Goal: Task Accomplishment & Management: Manage account settings

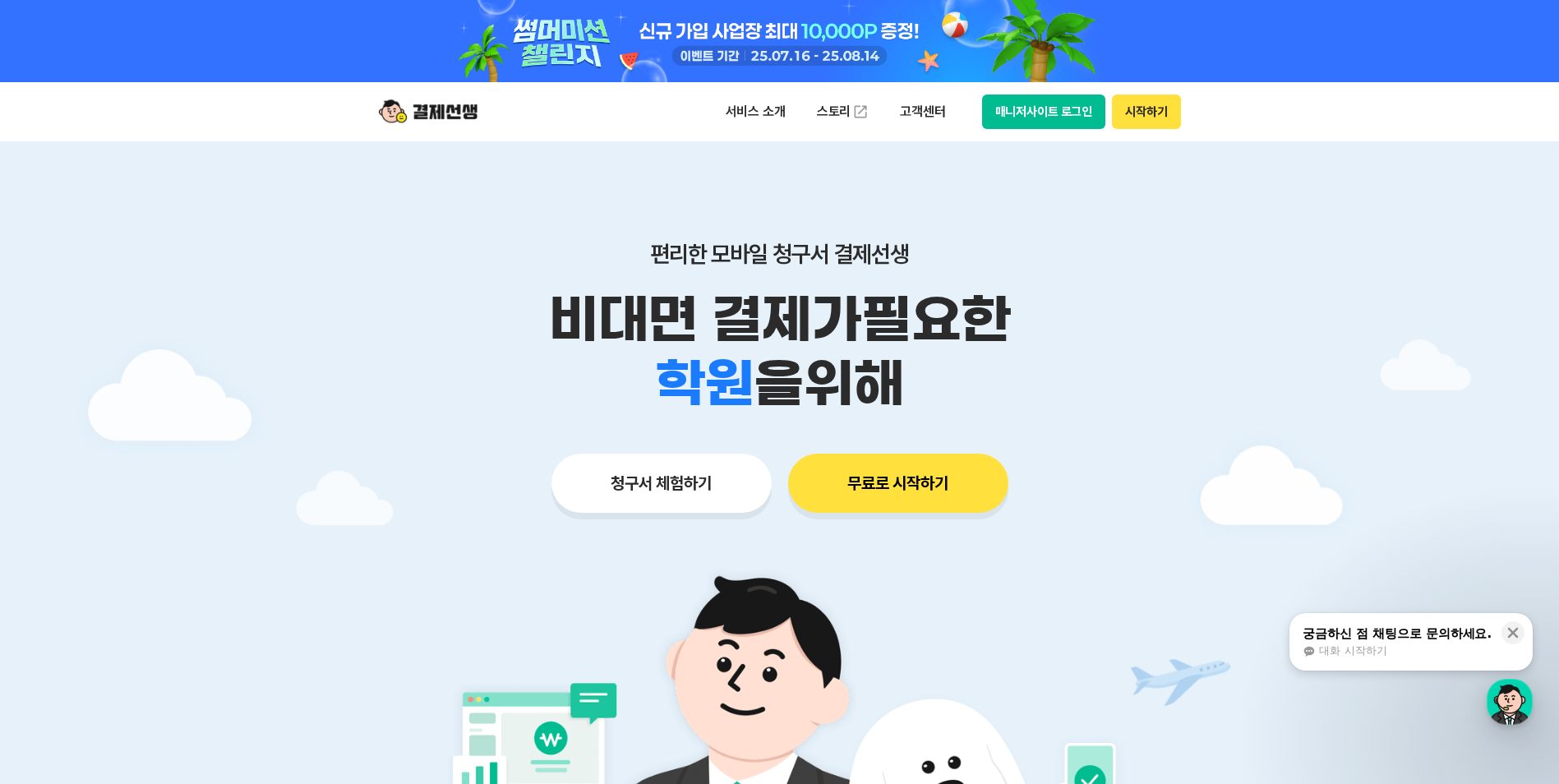
click at [1172, 113] on button "시작하기" at bounding box center [1146, 111] width 68 height 34
click at [1044, 118] on button "매니저사이트 로그인" at bounding box center [1044, 111] width 124 height 34
click at [1492, 699] on div "button" at bounding box center [1509, 702] width 46 height 46
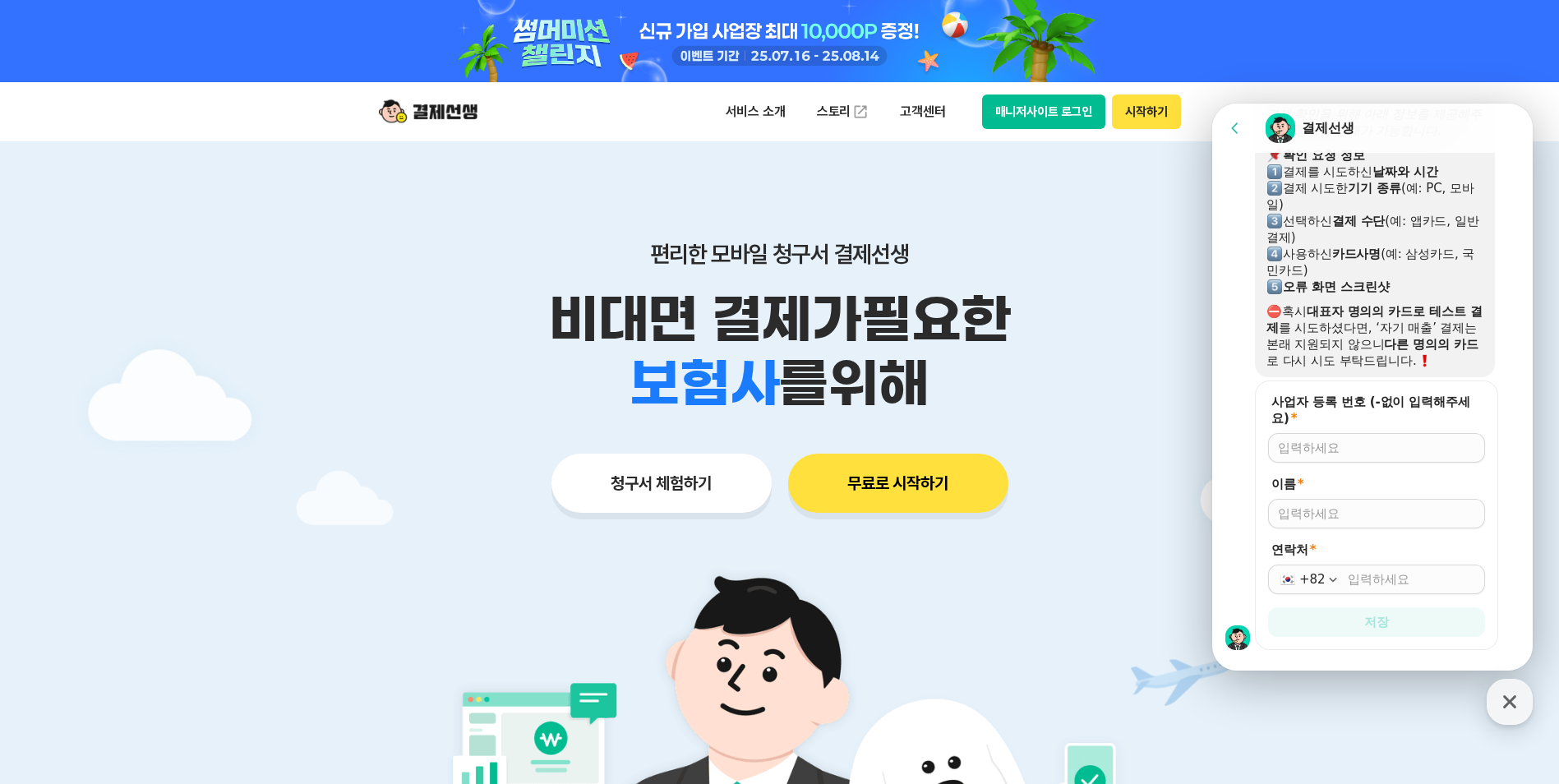
scroll to position [1245, 0]
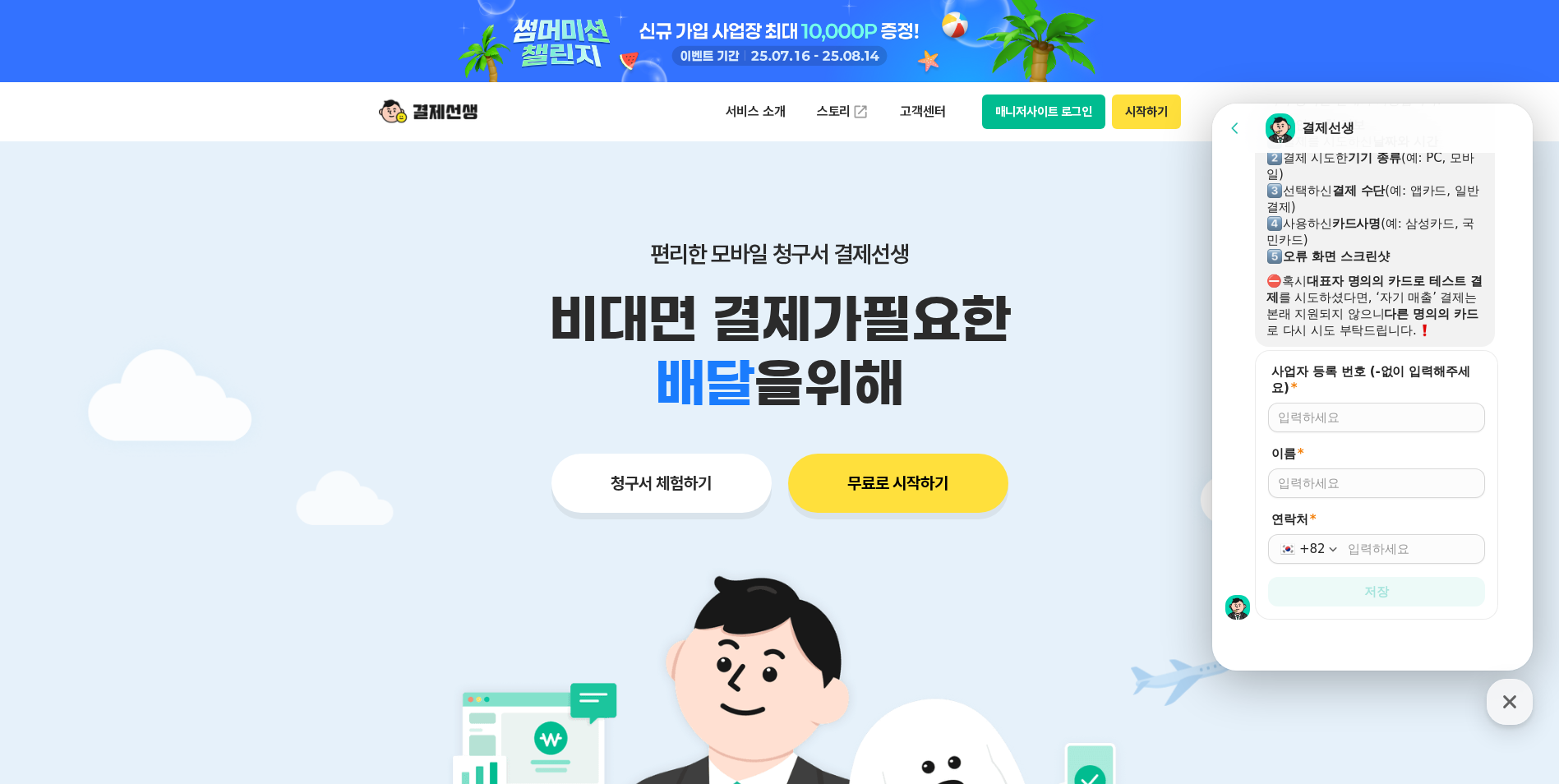
click at [1098, 316] on p "비대면 결제가 필요한" at bounding box center [779, 319] width 841 height 64
drag, startPoint x: 1517, startPoint y: 708, endPoint x: 1480, endPoint y: 681, distance: 45.8
click at [1516, 708] on icon "button" at bounding box center [1509, 701] width 29 height 29
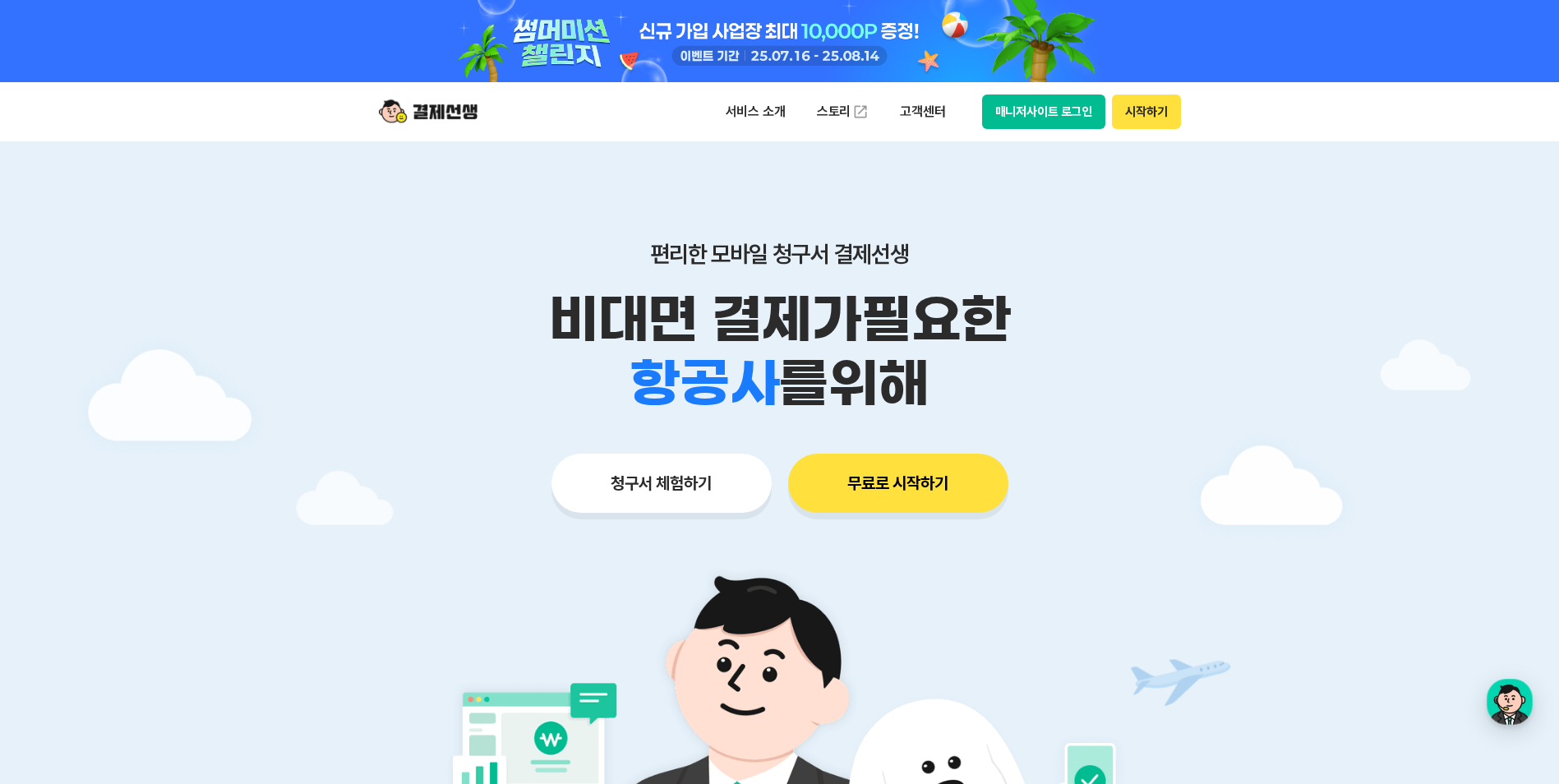
click at [1160, 112] on button "시작하기" at bounding box center [1146, 111] width 68 height 34
click at [1041, 115] on button "매니저사이트 로그인" at bounding box center [1044, 111] width 124 height 34
click at [1500, 702] on div "button" at bounding box center [1509, 702] width 46 height 46
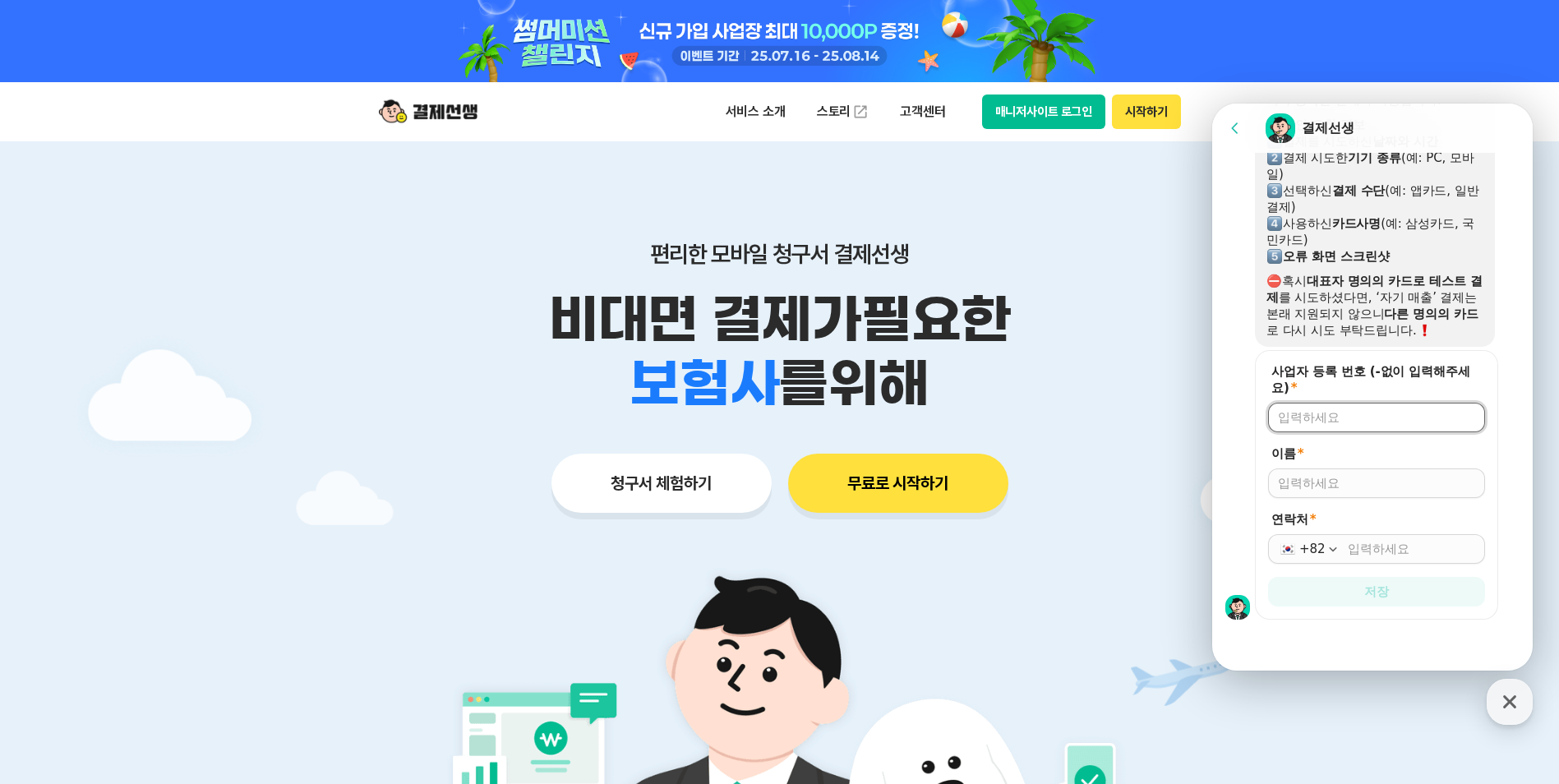
click at [1351, 411] on input "사업자 등록 번호 (-없이 입력해주세요) *" at bounding box center [1376, 418] width 198 height 17
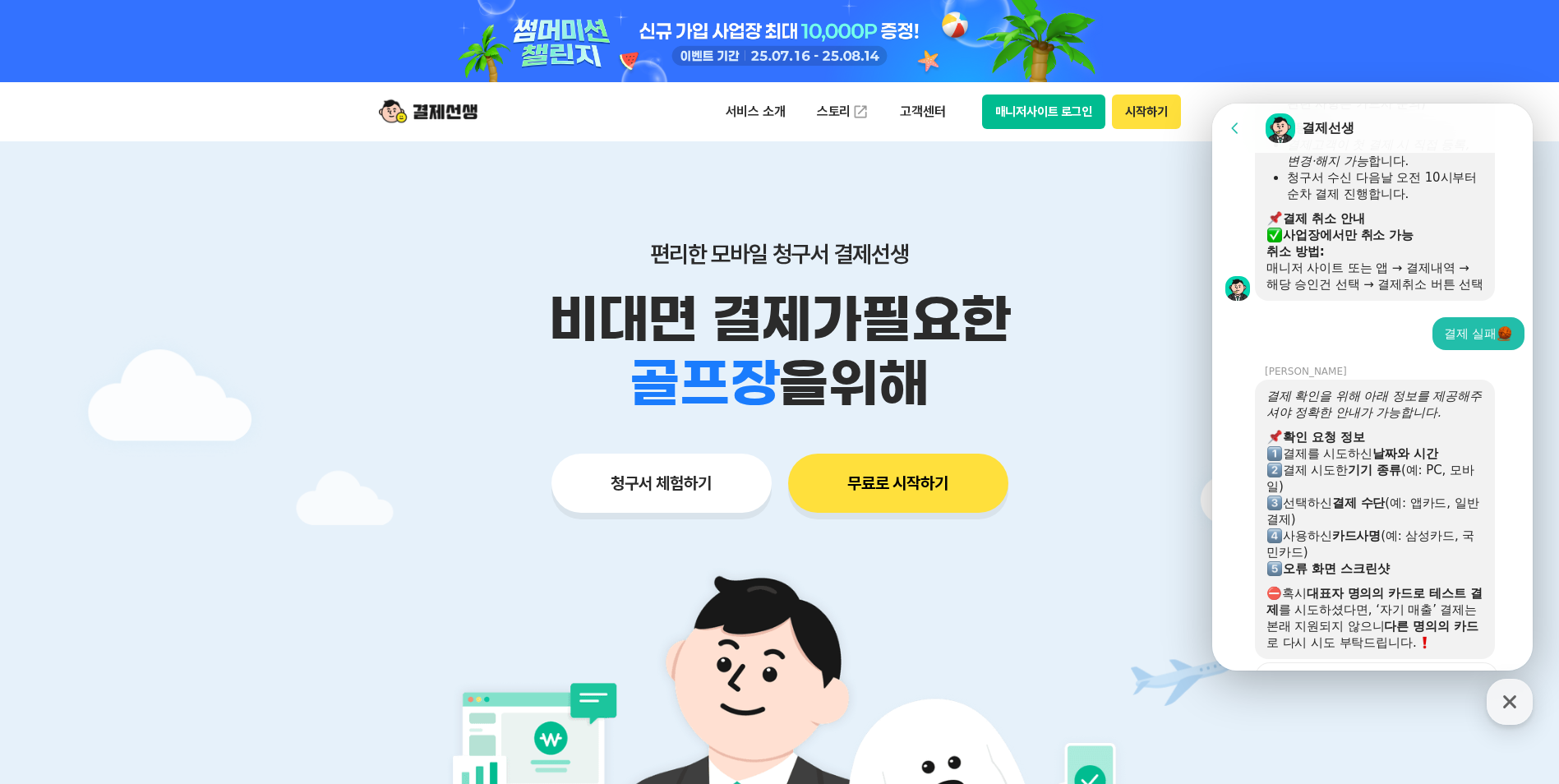
scroll to position [1081, 0]
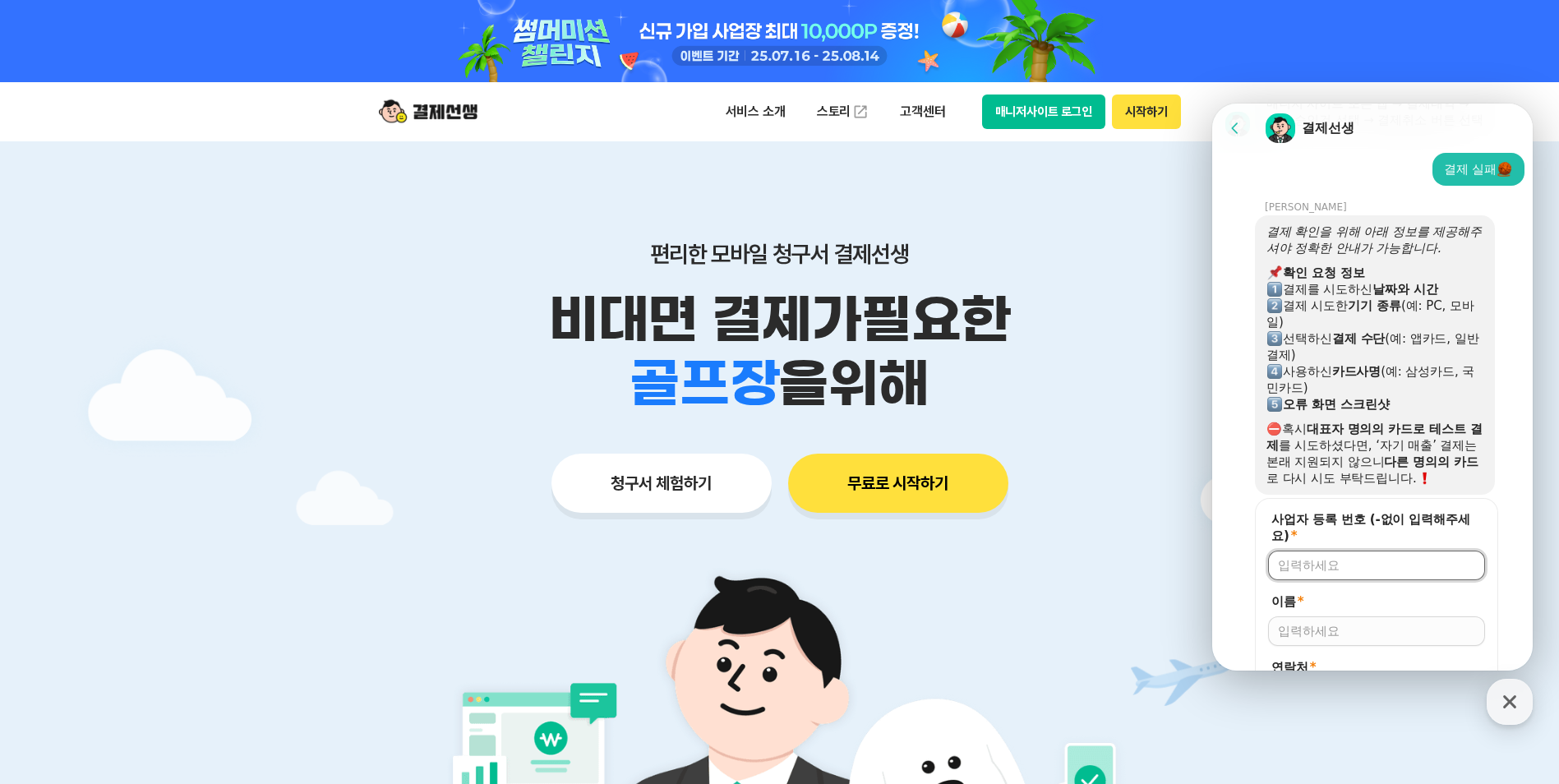
click at [1368, 573] on input "사업자 등록 번호 (-없이 입력해주세요) *" at bounding box center [1376, 566] width 198 height 17
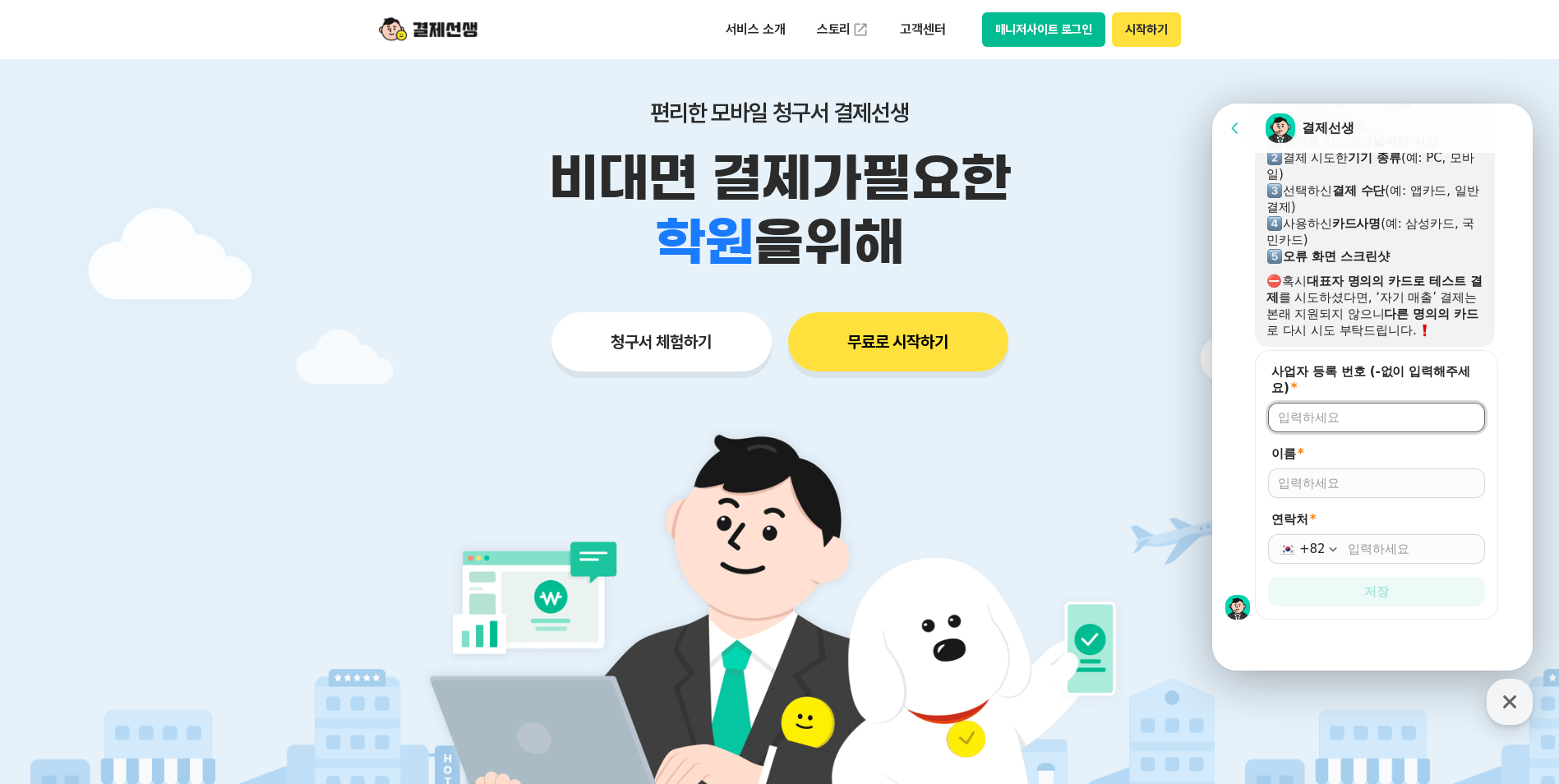
scroll to position [246, 0]
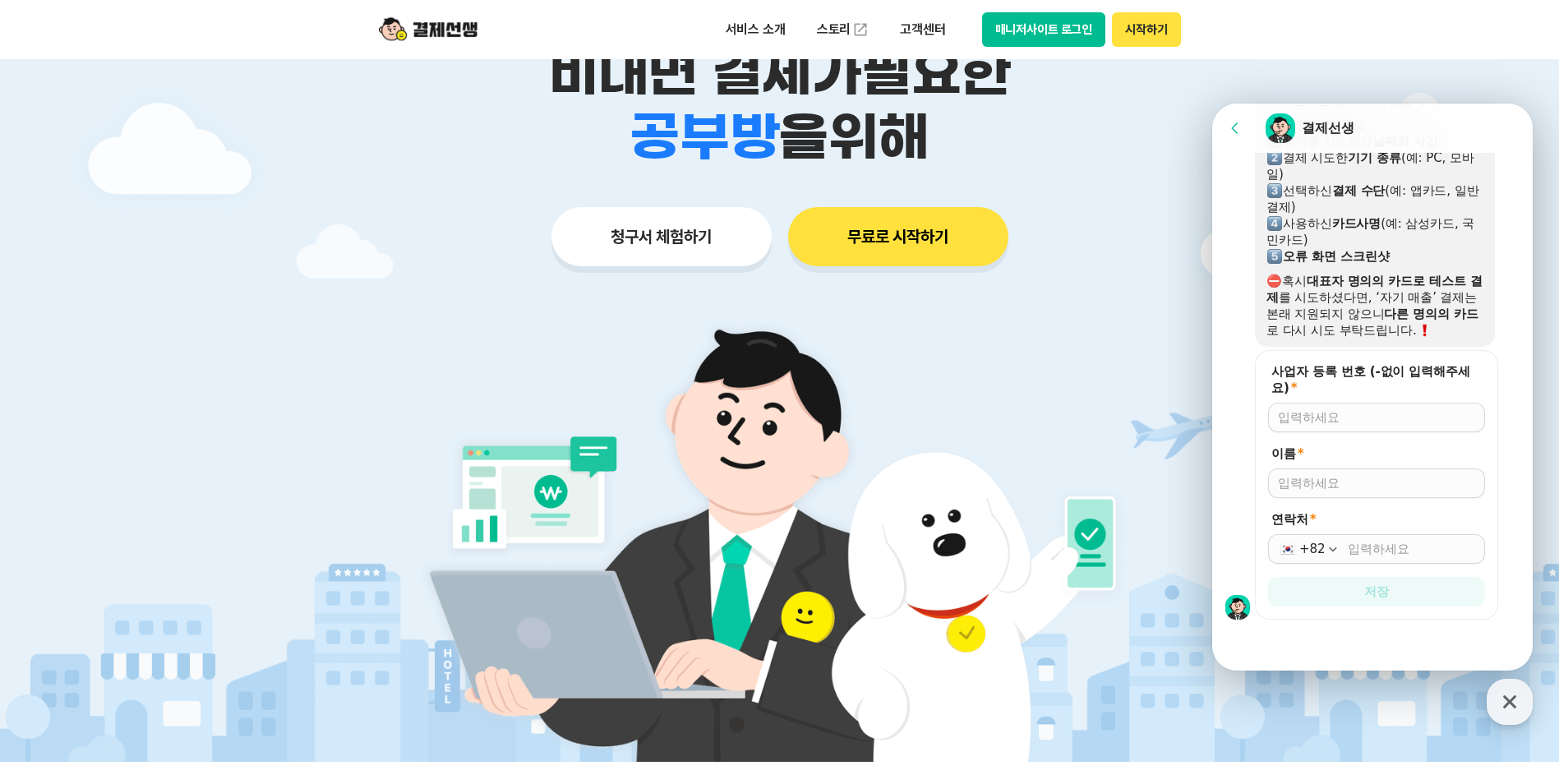
click at [1354, 427] on div at bounding box center [1377, 417] width 217 height 29
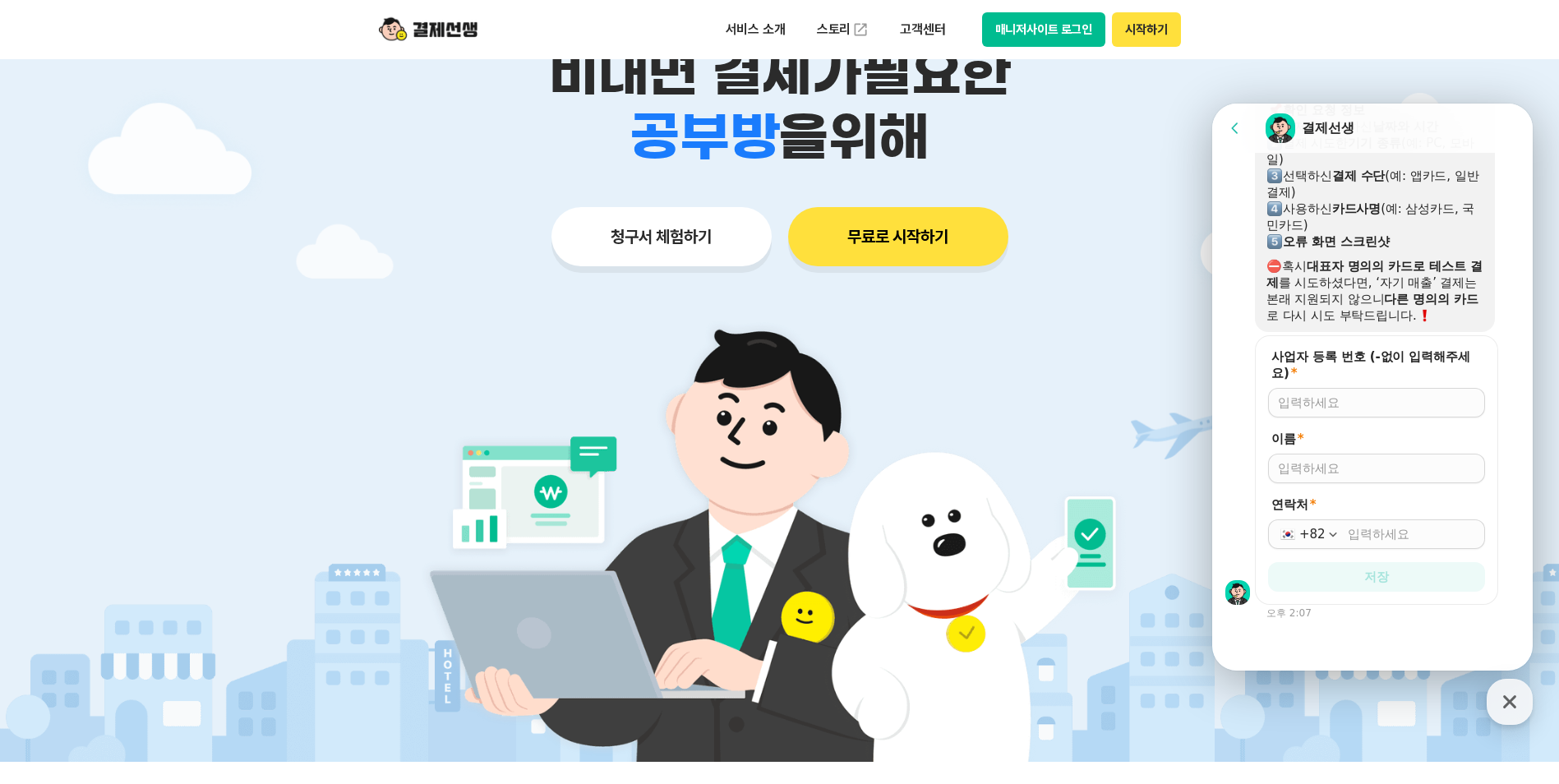
click at [1355, 418] on form "사업자 등록 번호 (-없이 입력해주세요) * 이름 * 연락처 * +82 저장" at bounding box center [1376, 470] width 243 height 270
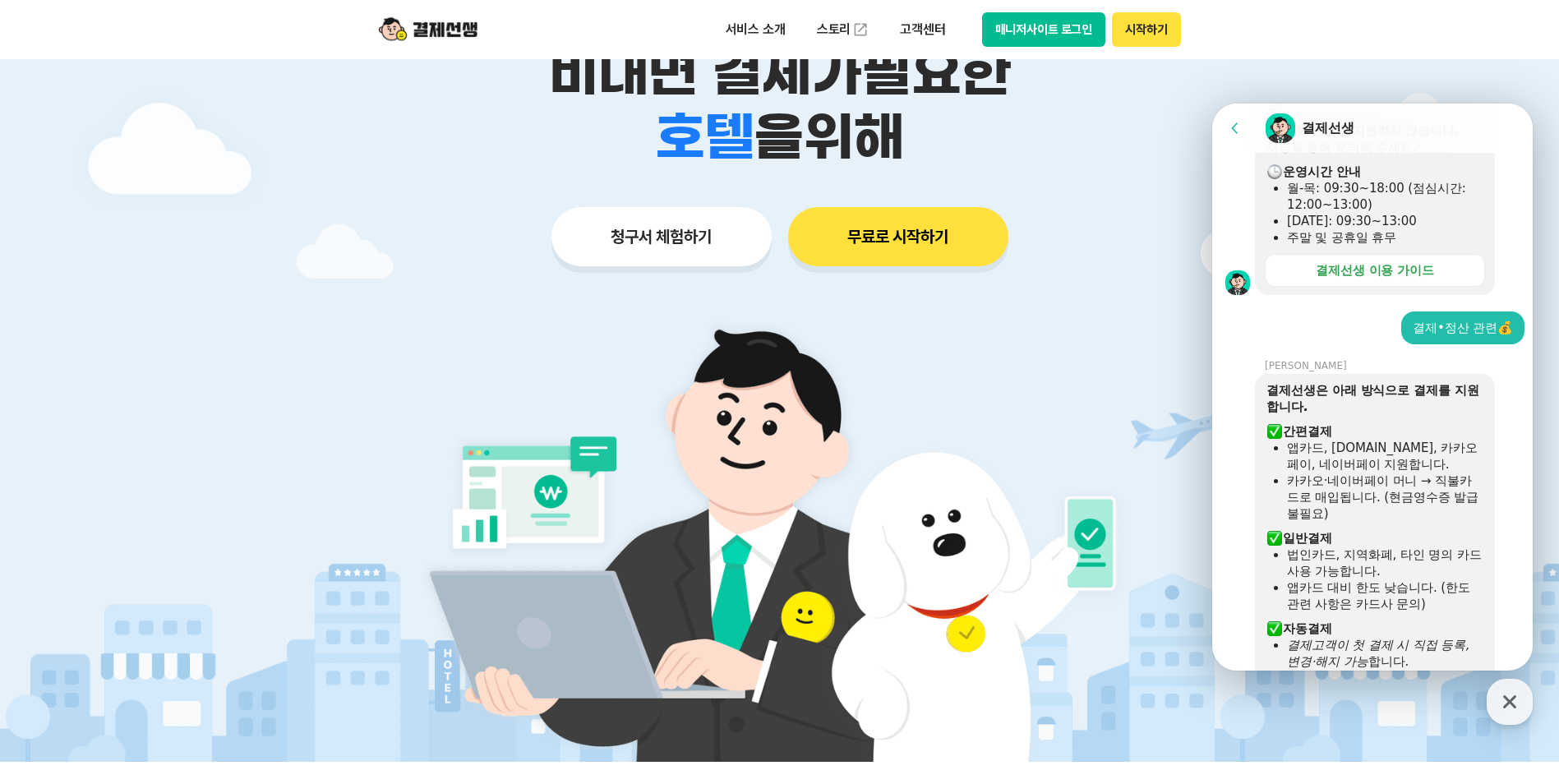
scroll to position [177, 0]
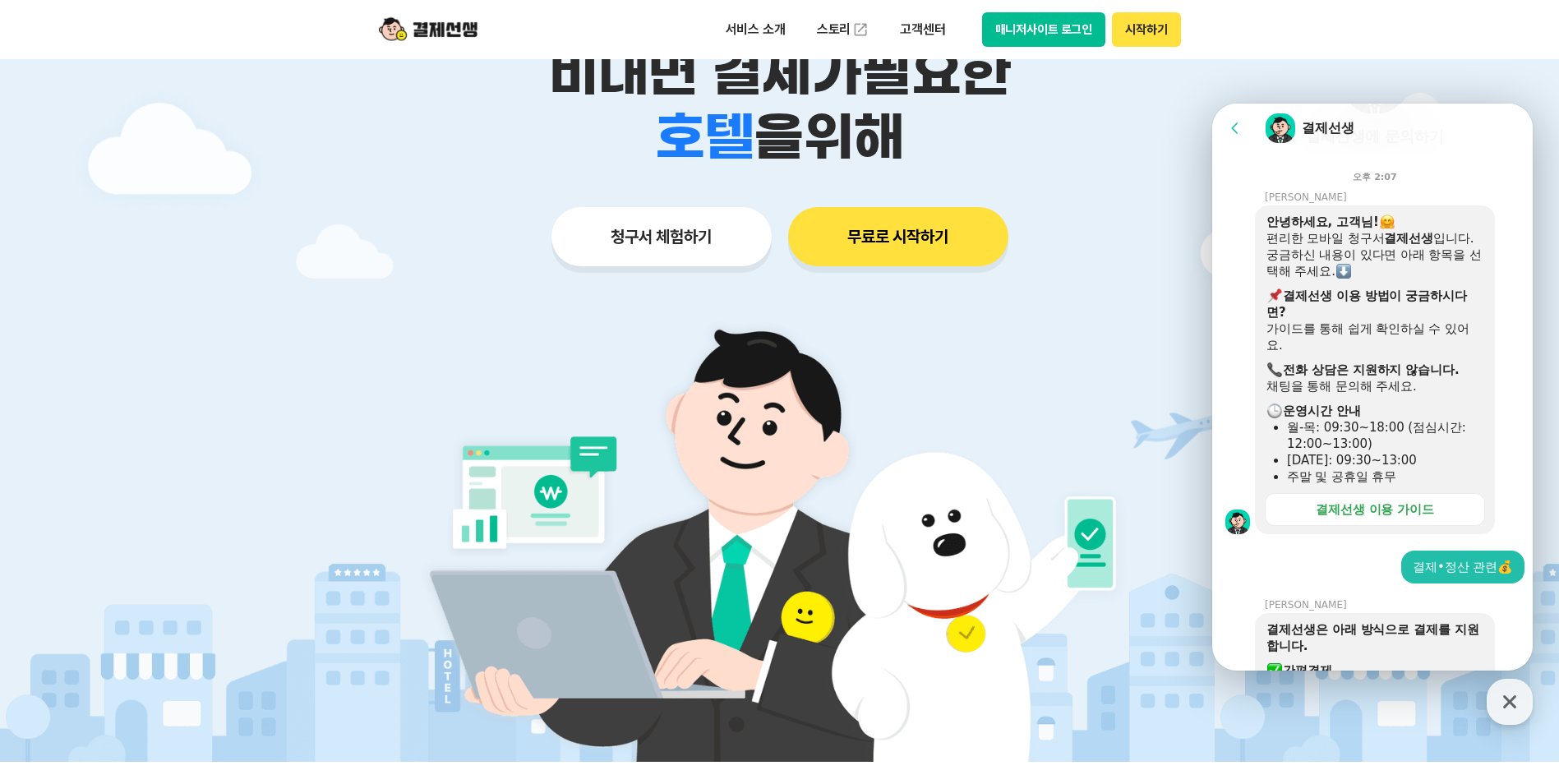
click at [1457, 564] on div "결제•정산 관련💰" at bounding box center [1462, 567] width 100 height 17
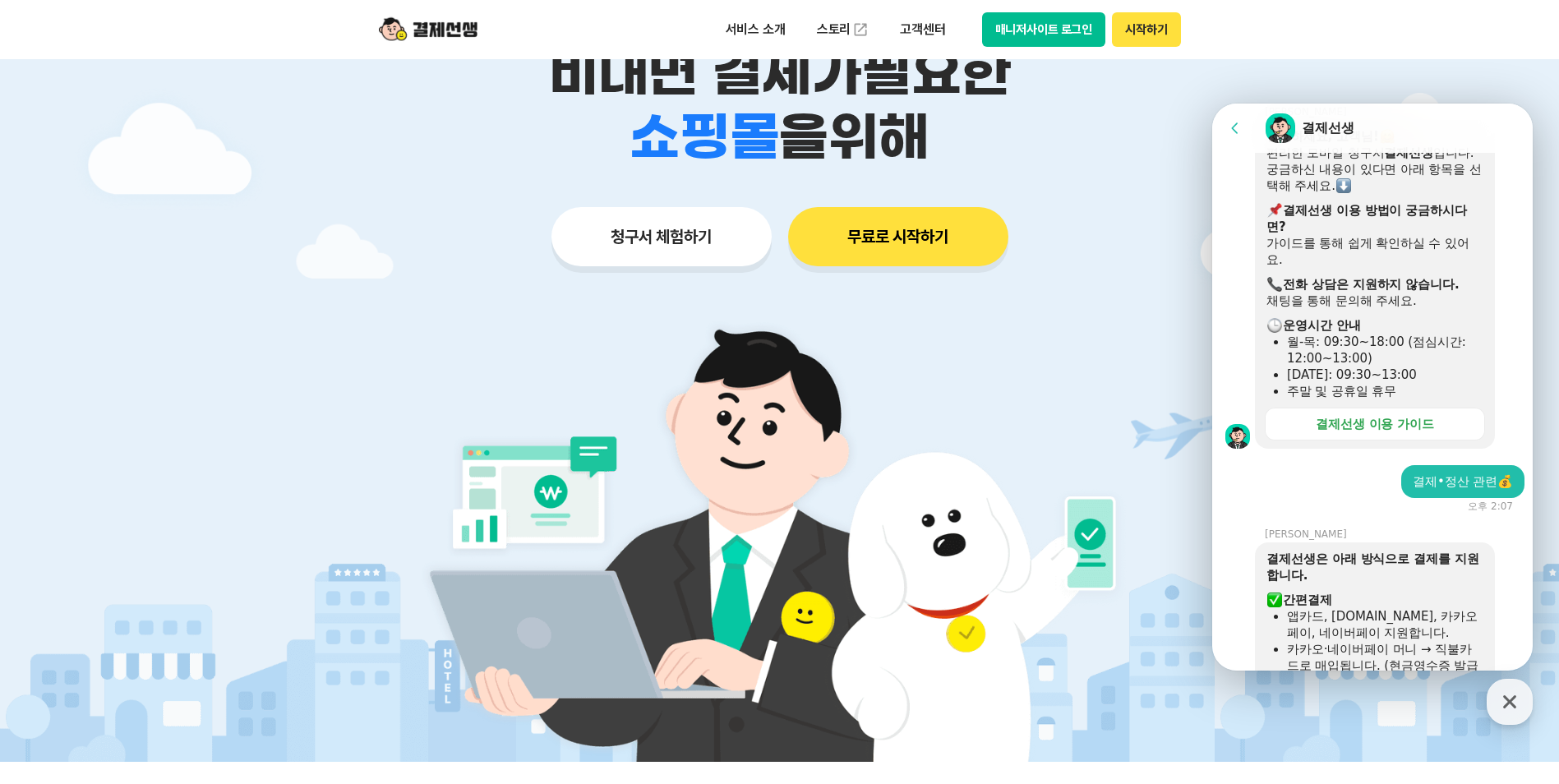
scroll to position [342, 0]
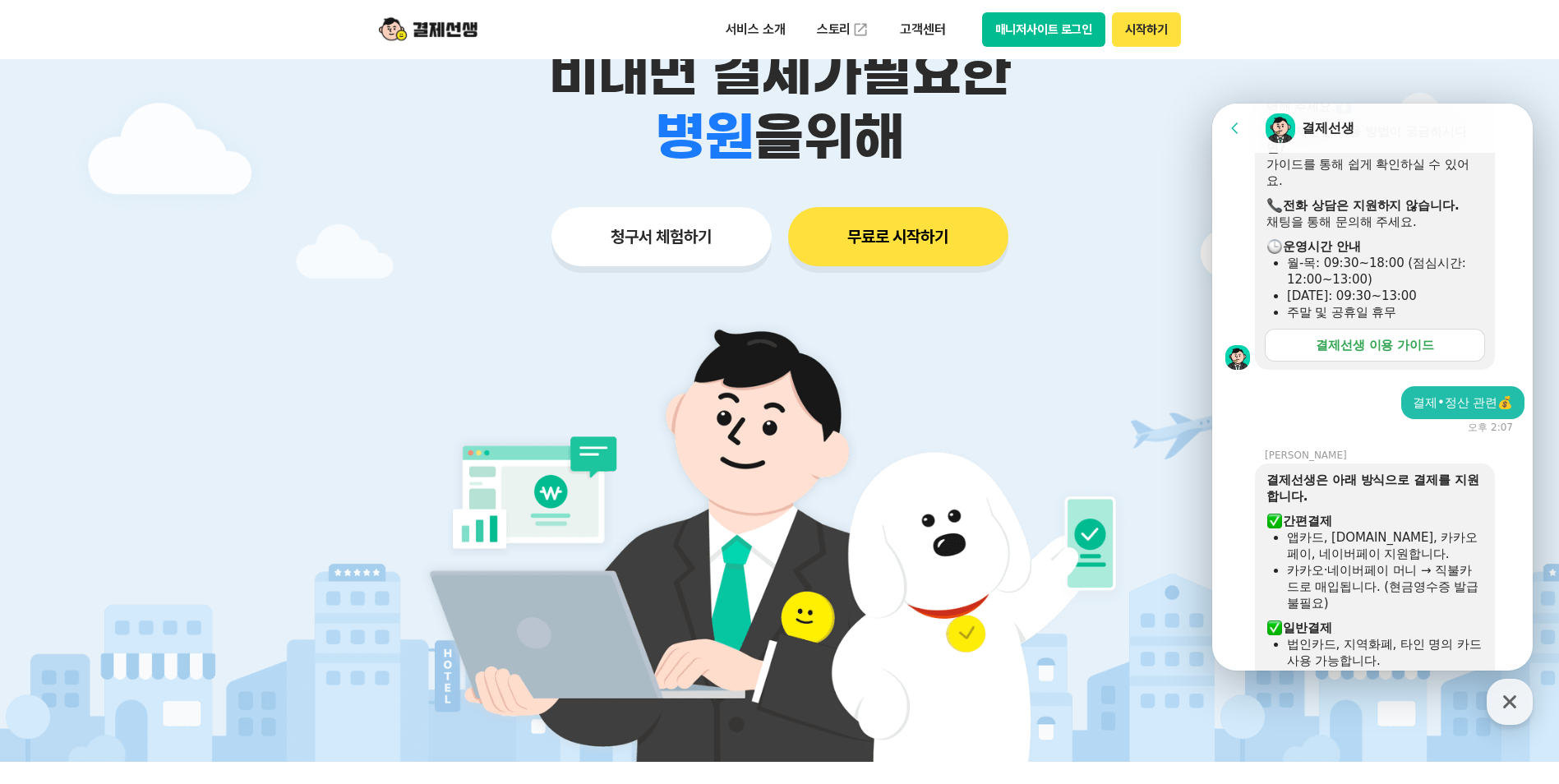
click at [1366, 350] on div "결제선생 이용 가이드" at bounding box center [1374, 345] width 119 height 17
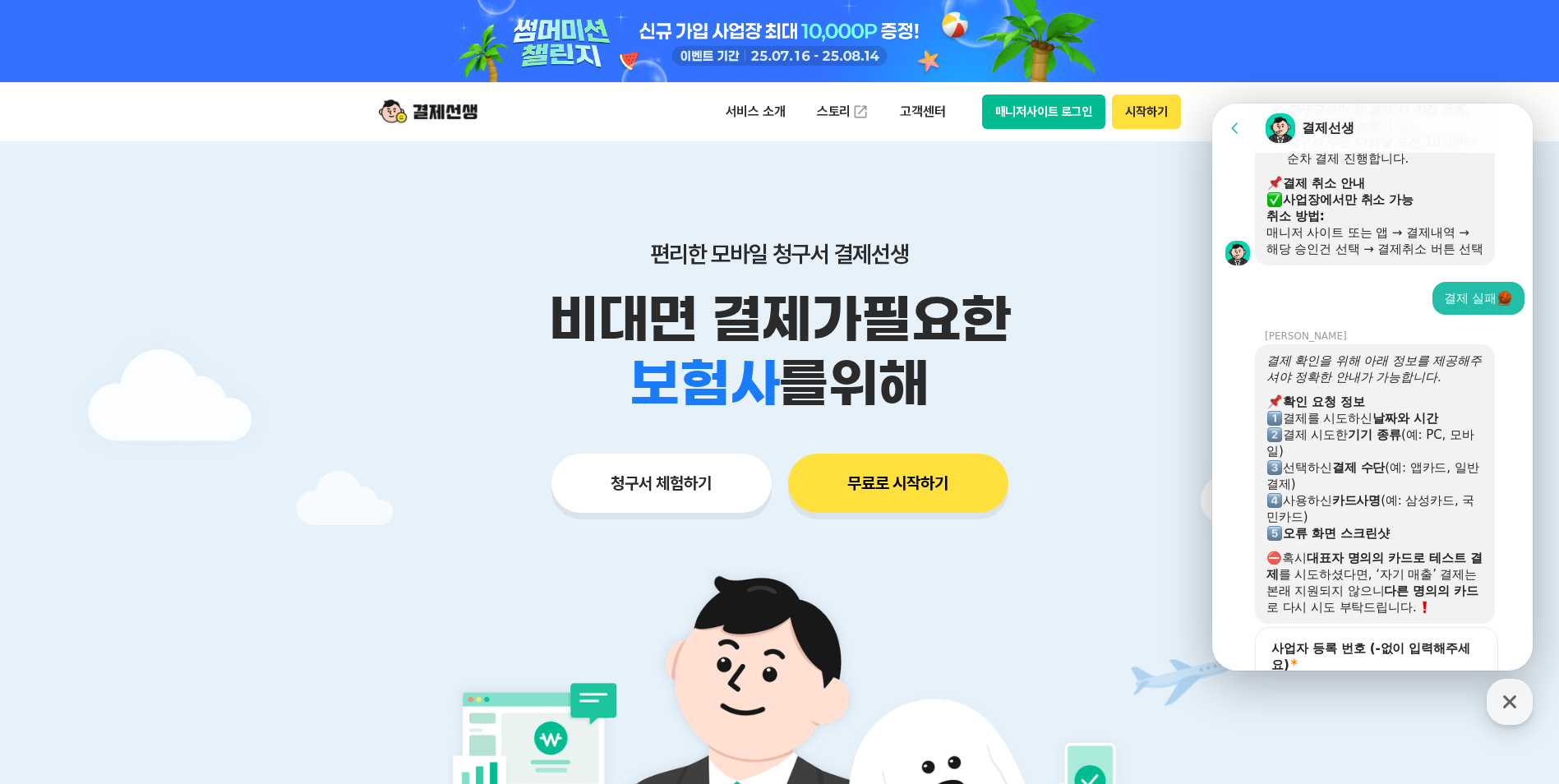
scroll to position [986, 0]
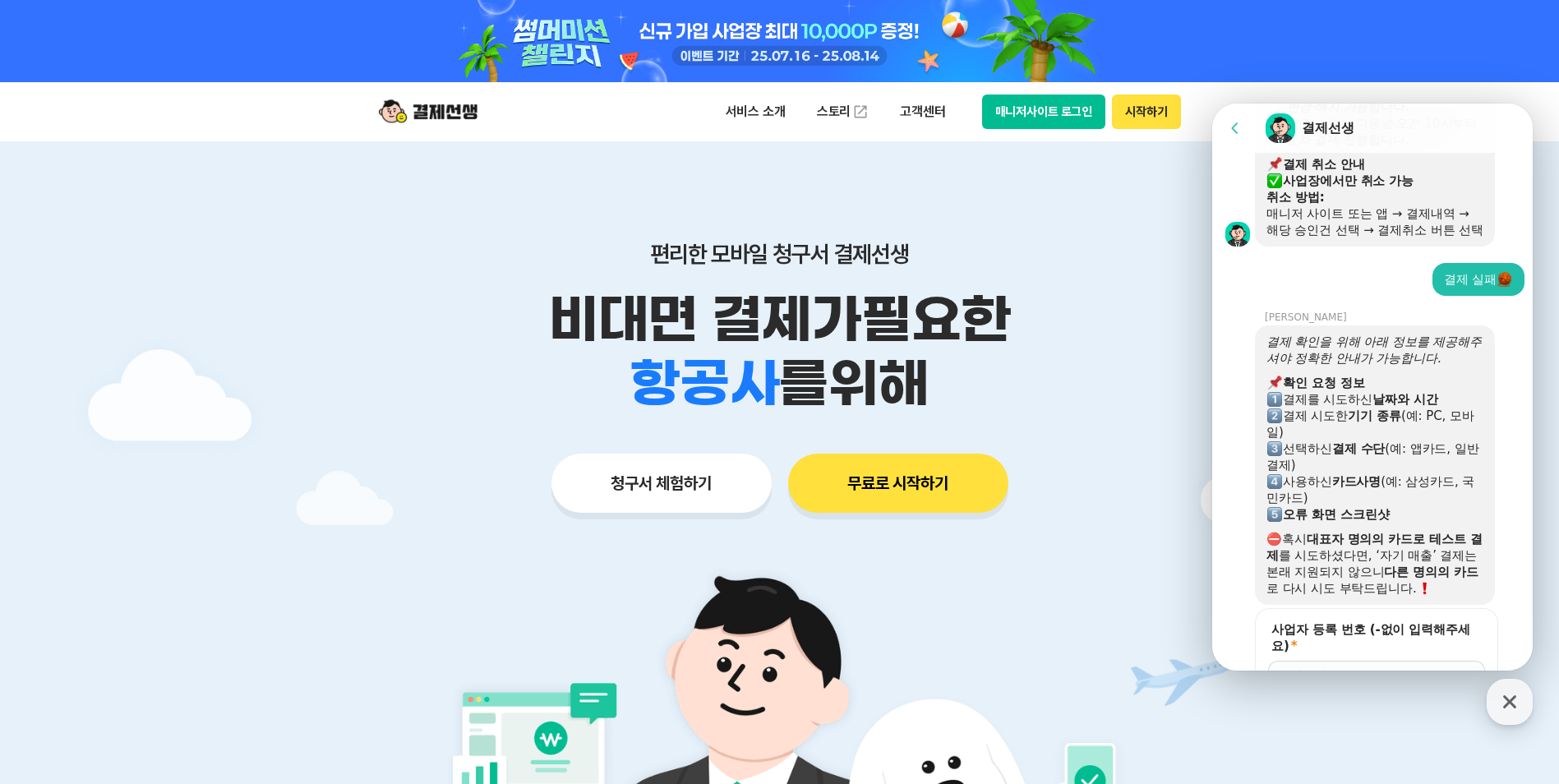
drag, startPoint x: 1450, startPoint y: 281, endPoint x: 1455, endPoint y: 297, distance: 16.8
click at [1454, 295] on div "결제 실패" at bounding box center [1477, 279] width 92 height 33
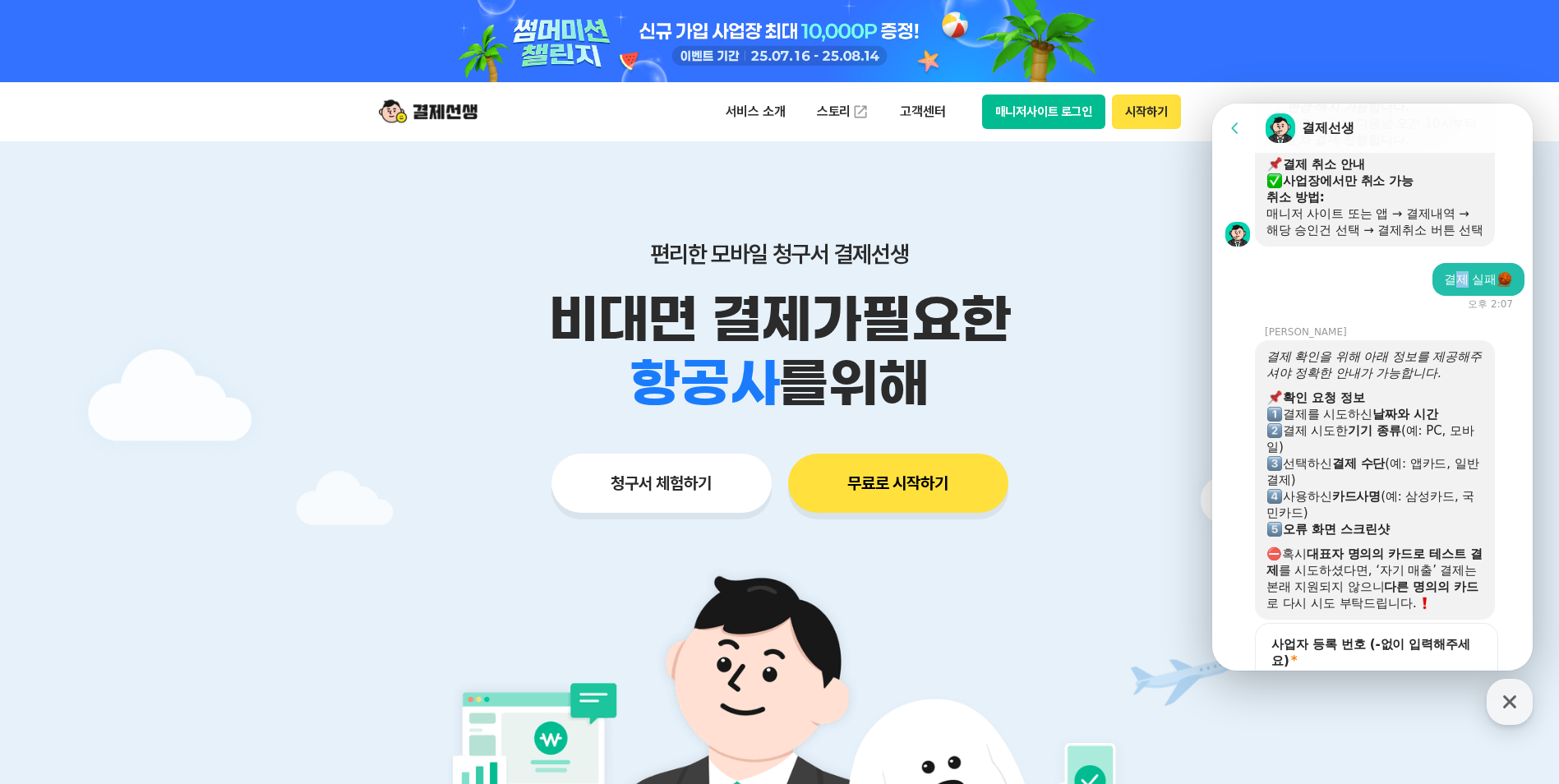
click at [1456, 287] on div "결제 실패" at bounding box center [1478, 280] width 69 height 17
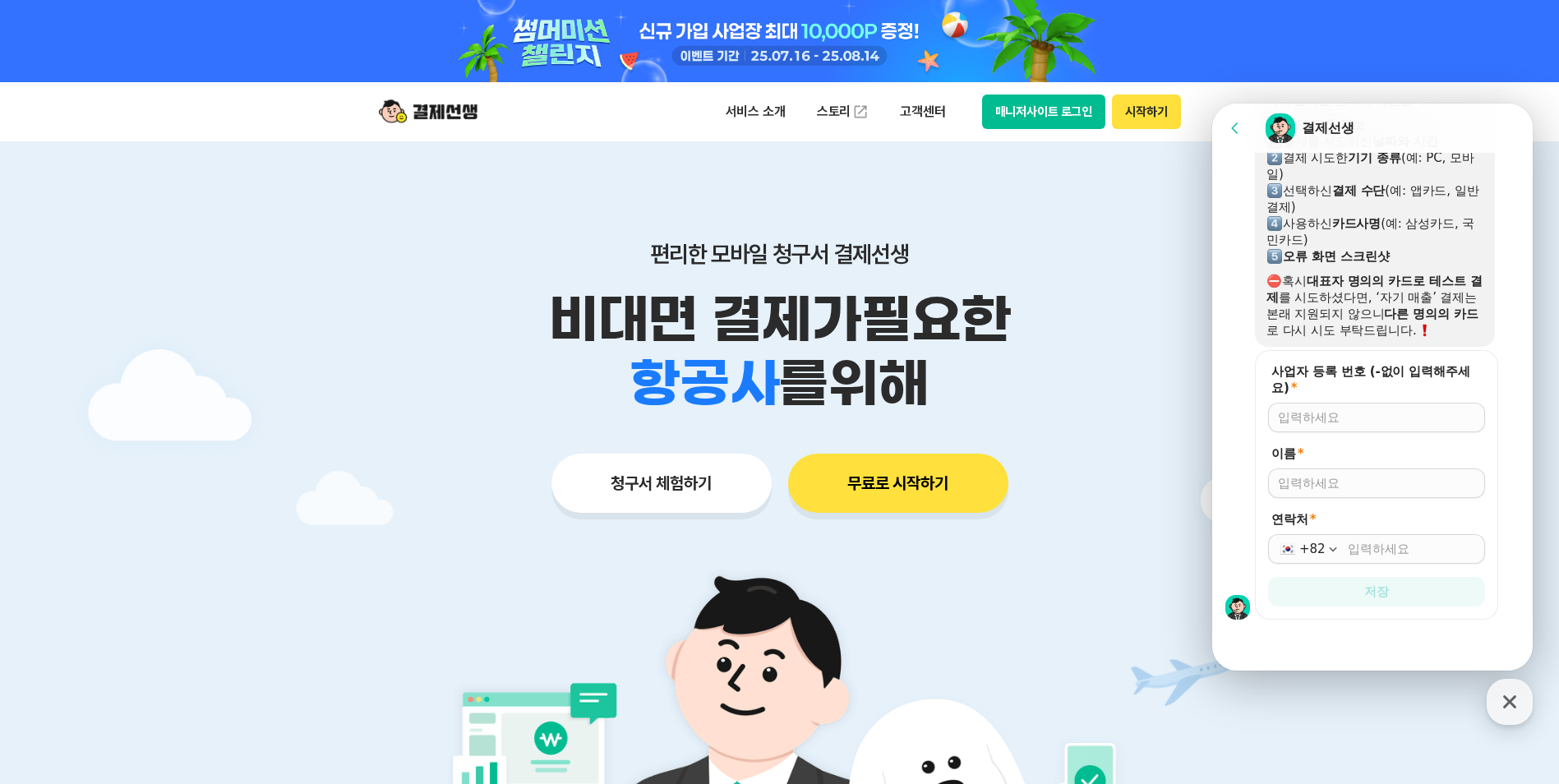
scroll to position [493, 0]
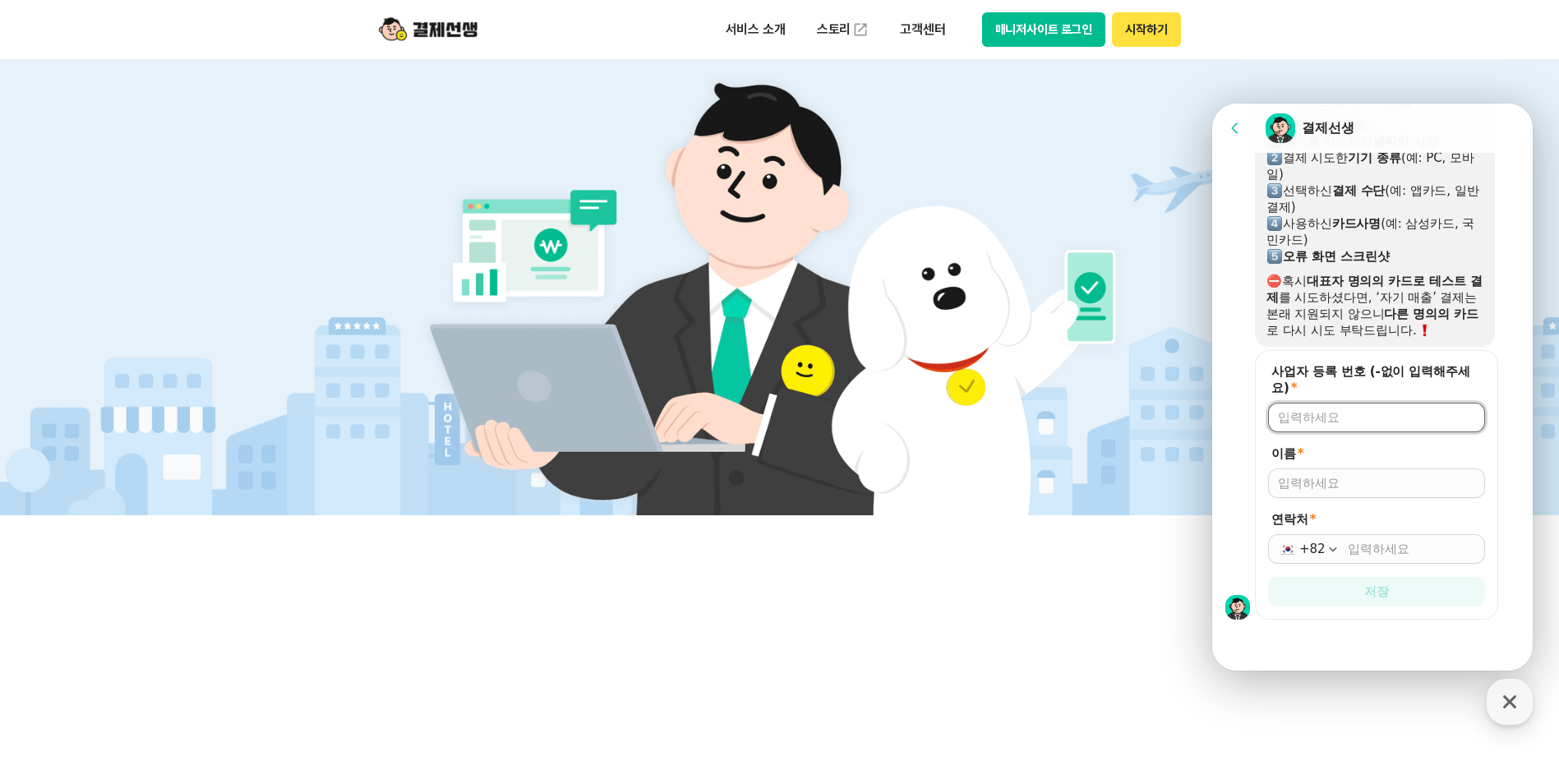
click at [1364, 416] on input "사업자 등록 번호 (-없이 입력해주세요) *" at bounding box center [1376, 418] width 198 height 17
type input "6848802236"
type input "w"
type input "[PERSON_NAME]"
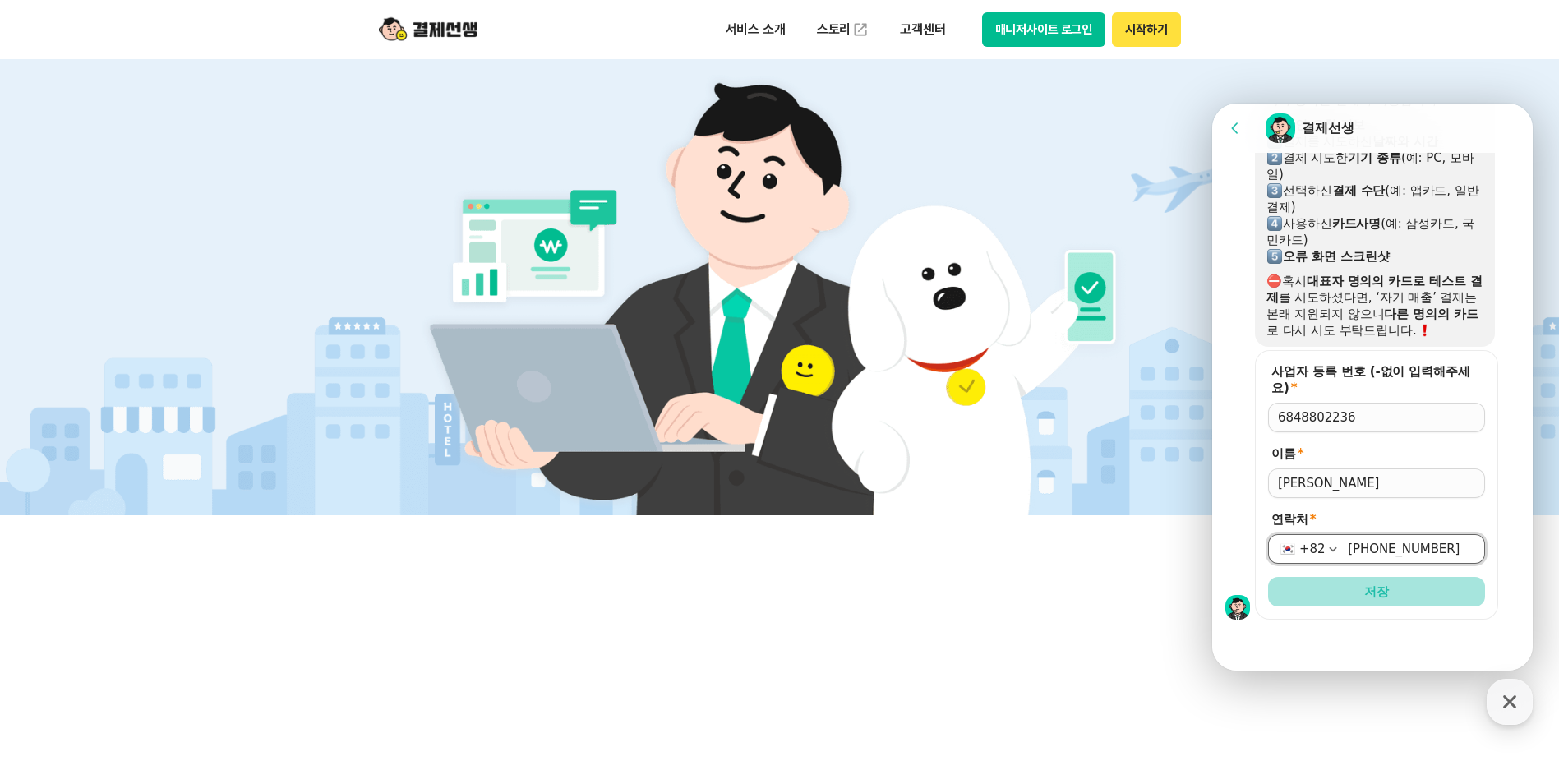
type input "[PHONE_NUMBER]"
click at [1393, 587] on button "저장" at bounding box center [1377, 591] width 217 height 29
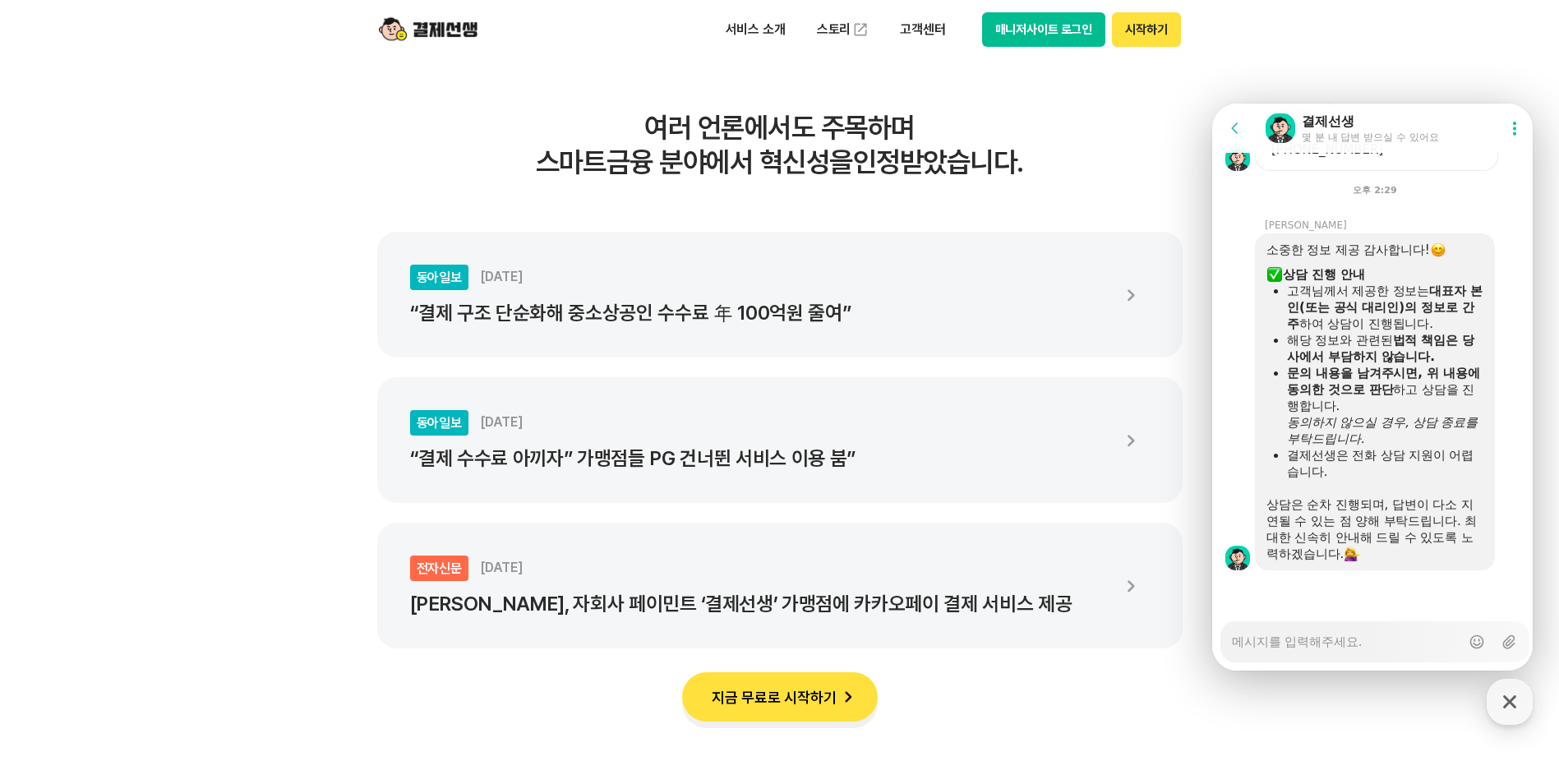
scroll to position [1627, 0]
type textarea "x"
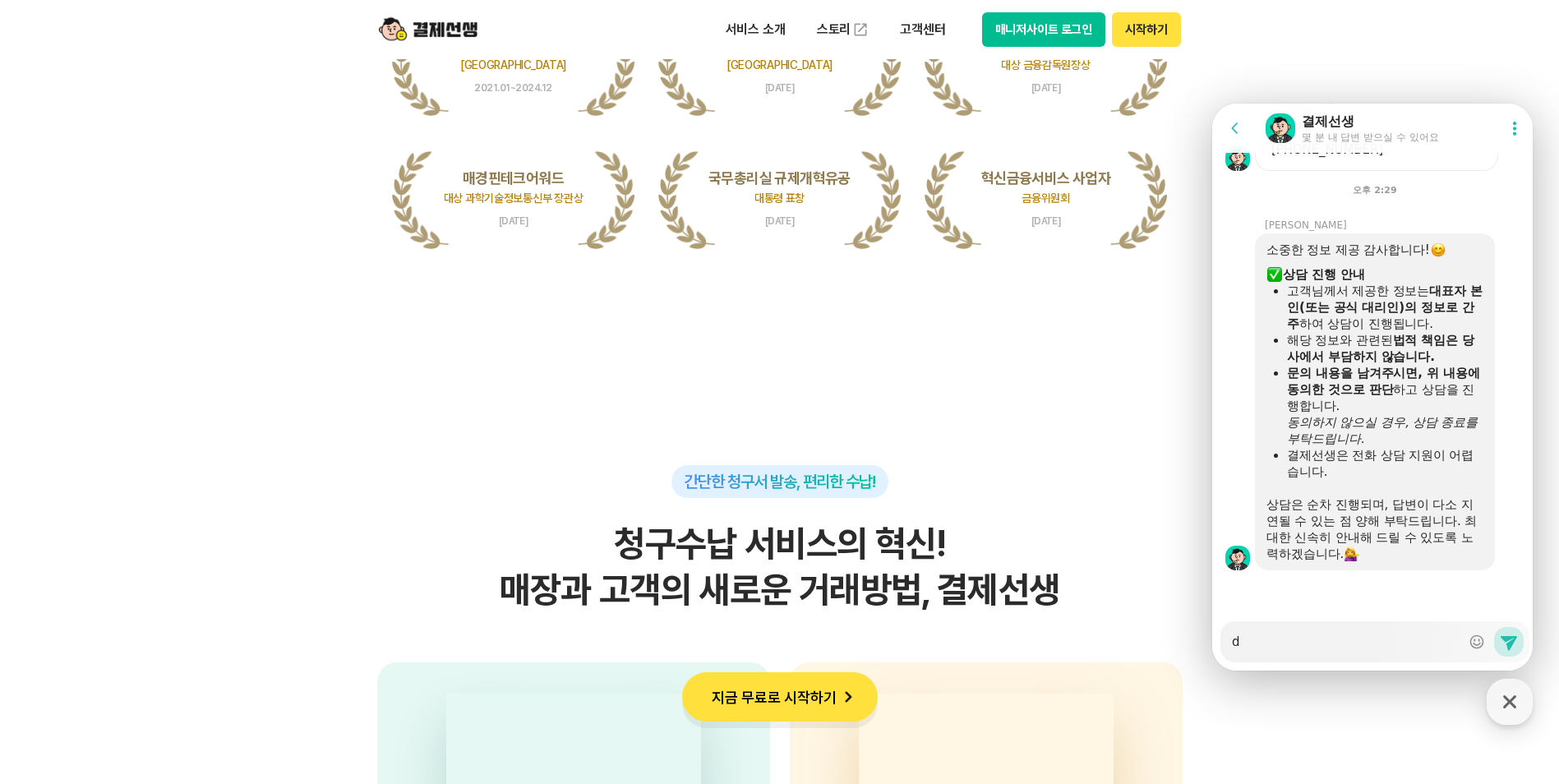
scroll to position [3368, 0]
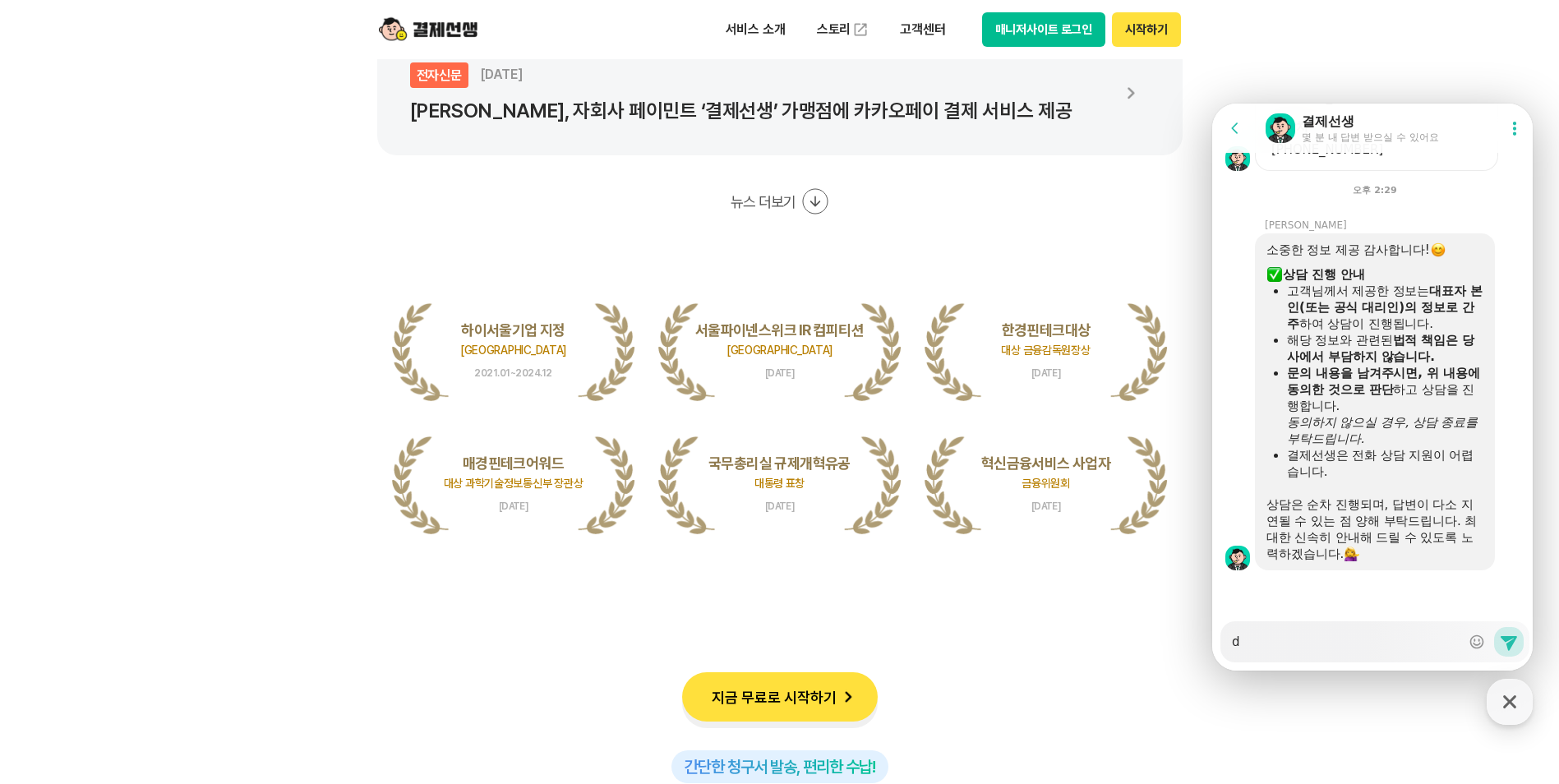
type textarea "d"
type textarea "x"
